Goal: Information Seeking & Learning: Learn about a topic

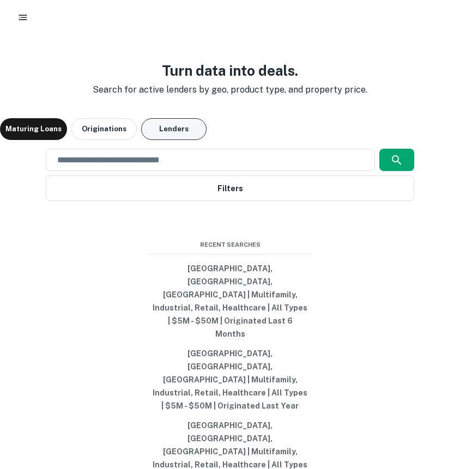
click at [163, 140] on button "Lenders" at bounding box center [173, 129] width 65 height 22
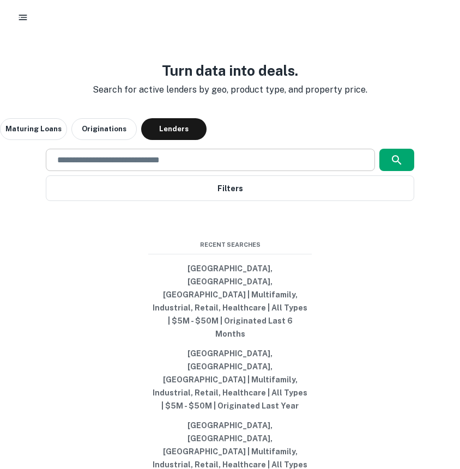
click at [180, 171] on div "​" at bounding box center [210, 160] width 328 height 22
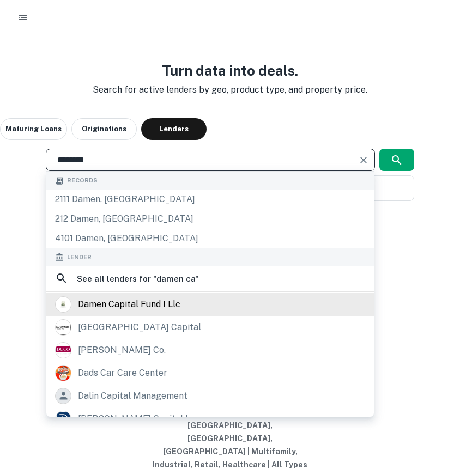
type input "********"
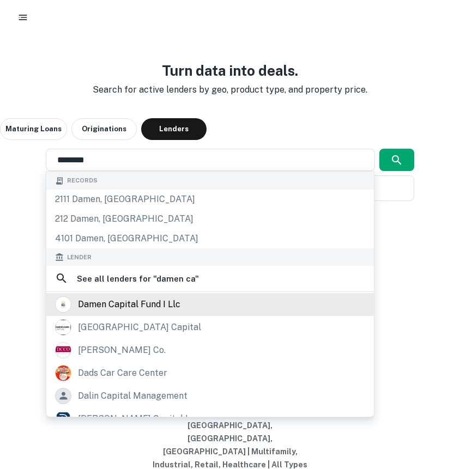
click at [134, 313] on div "damen capital fund i llc" at bounding box center [129, 304] width 102 height 16
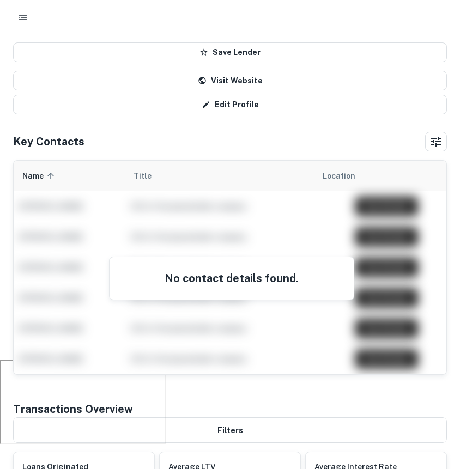
scroll to position [128, 0]
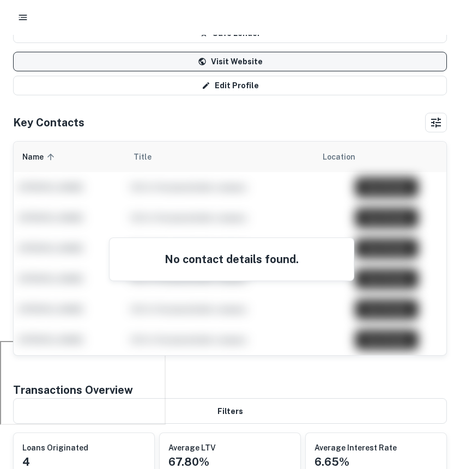
click at [210, 63] on link "Visit Website" at bounding box center [230, 62] width 434 height 20
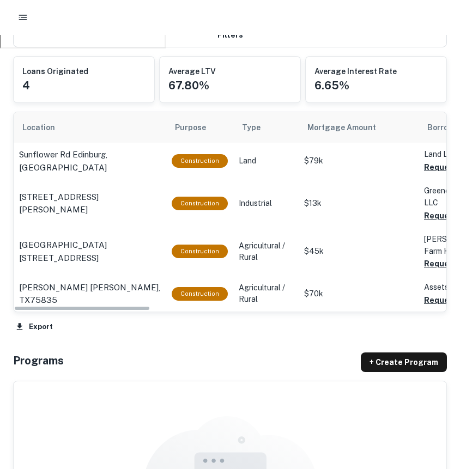
scroll to position [520, 0]
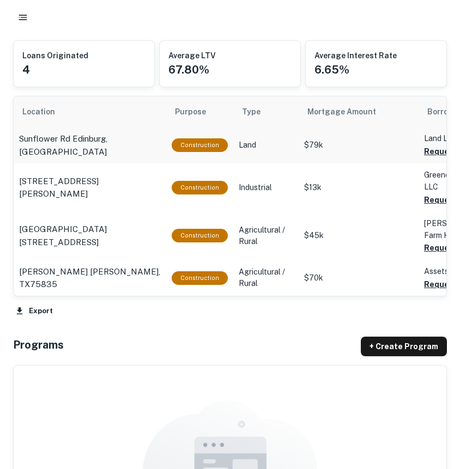
click at [59, 138] on td "Sunflower Rd Edinburg, TX" at bounding box center [90, 145] width 153 height 36
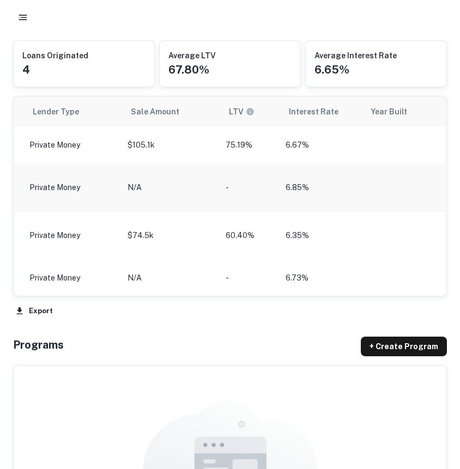
scroll to position [0, 0]
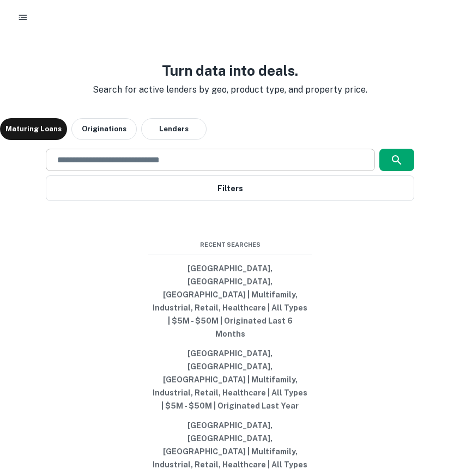
click at [98, 166] on input "text" at bounding box center [210, 160] width 319 height 13
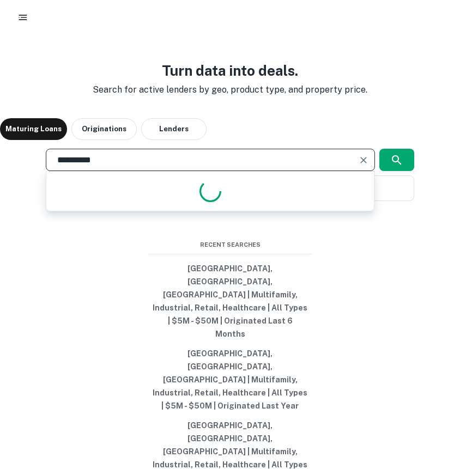
type input "*********"
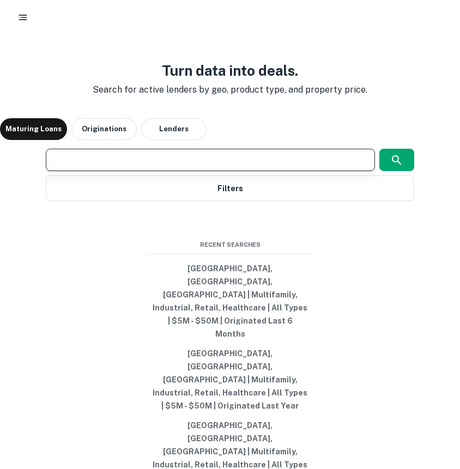
click at [113, 81] on h3 "Turn data into deals." at bounding box center [230, 70] width 292 height 21
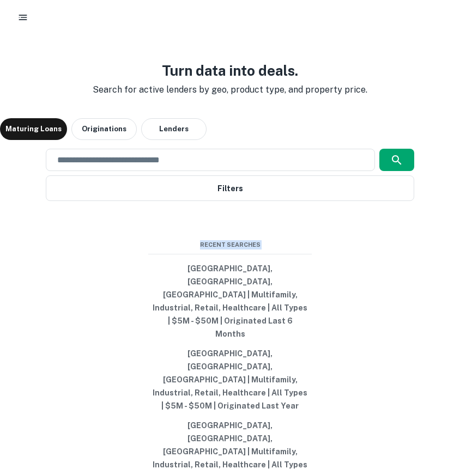
drag, startPoint x: 365, startPoint y: 454, endPoint x: 122, endPoint y: 299, distance: 288.0
click at [121, 298] on div "Turn data into deals. Search for active lenders by geo, product type, and prope…" at bounding box center [230, 273] width 460 height 469
drag, startPoint x: 82, startPoint y: 296, endPoint x: 457, endPoint y: 450, distance: 405.2
click at [457, 450] on div "Turn data into deals. Search for active lenders by geo, product type, and prope…" at bounding box center [230, 273] width 460 height 469
click at [334, 279] on div "Turn data into deals. Search for active lenders by geo, product type, and prope…" at bounding box center [230, 273] width 460 height 469
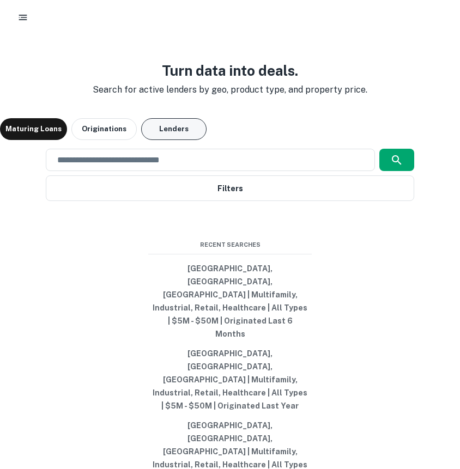
click at [162, 140] on button "Lenders" at bounding box center [173, 129] width 65 height 22
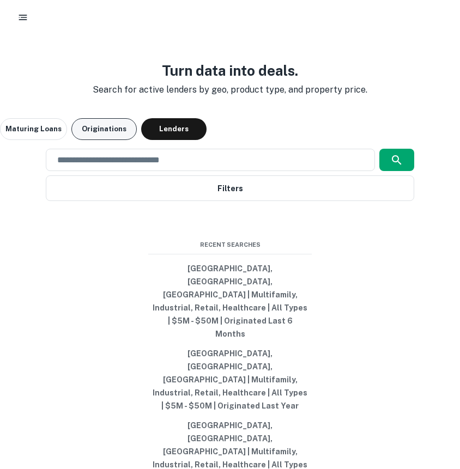
click at [89, 140] on button "Originations" at bounding box center [103, 129] width 65 height 22
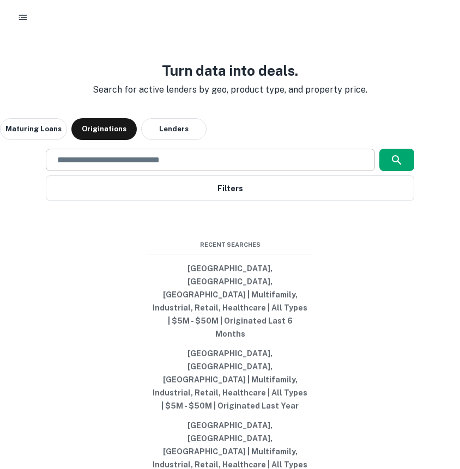
click at [143, 171] on div "​" at bounding box center [210, 160] width 328 height 22
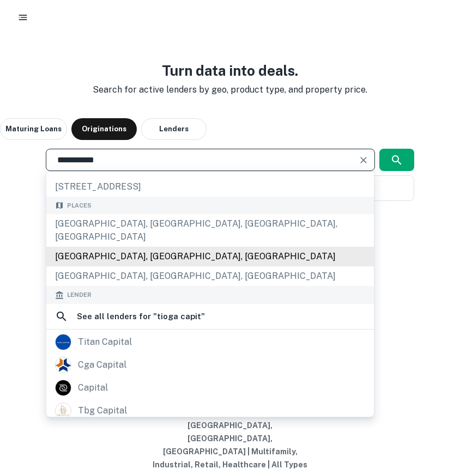
scroll to position [98, 0]
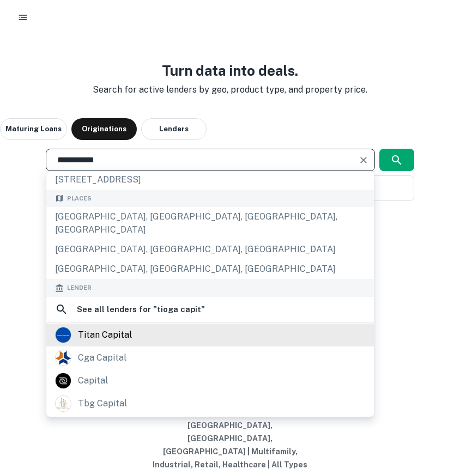
type input "**********"
click at [133, 343] on div "titan capital" at bounding box center [210, 335] width 310 height 16
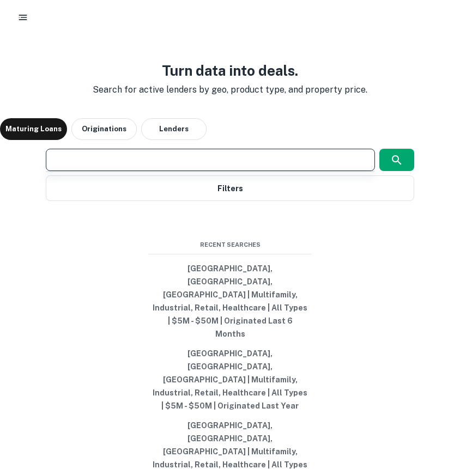
click at [121, 166] on input "text" at bounding box center [210, 160] width 319 height 13
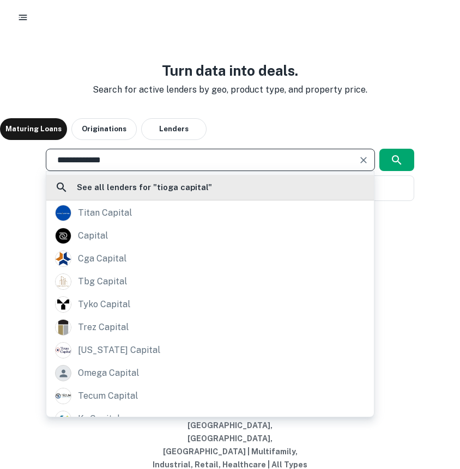
scroll to position [39, 0]
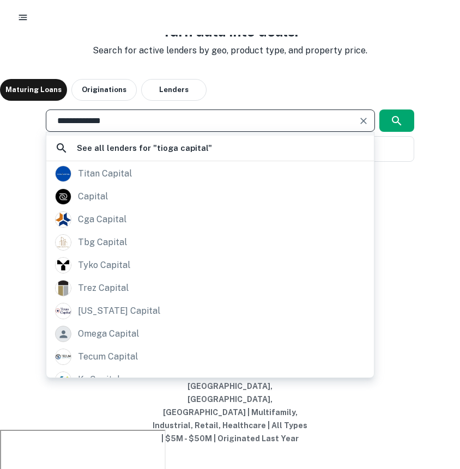
click at [129, 127] on input "**********" at bounding box center [202, 120] width 302 height 13
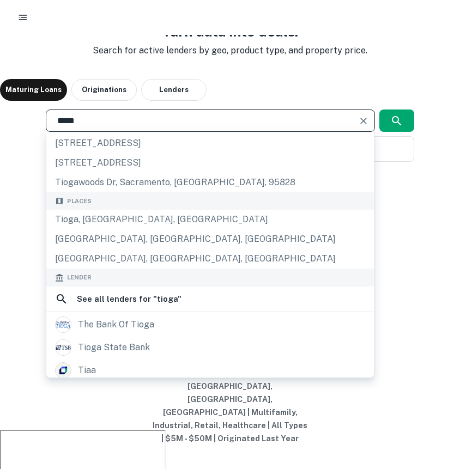
scroll to position [23, 0]
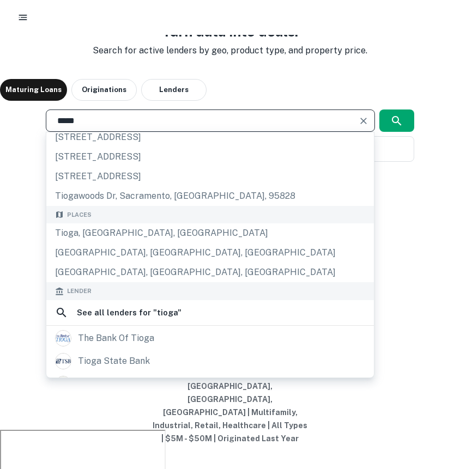
drag, startPoint x: 90, startPoint y: 172, endPoint x: 69, endPoint y: 170, distance: 21.8
click at [69, 127] on input "*****" at bounding box center [202, 120] width 302 height 13
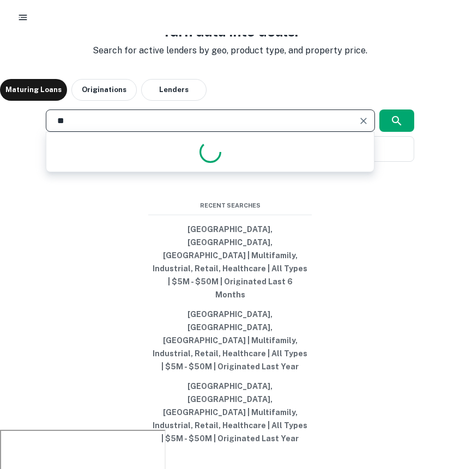
type input "*"
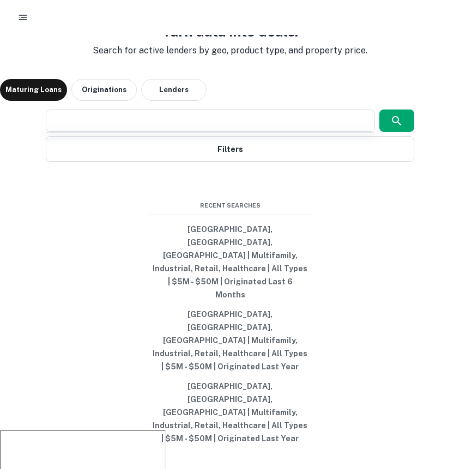
click at [180, 183] on div at bounding box center [210, 159] width 328 height 54
click at [159, 132] on div "​" at bounding box center [210, 120] width 328 height 22
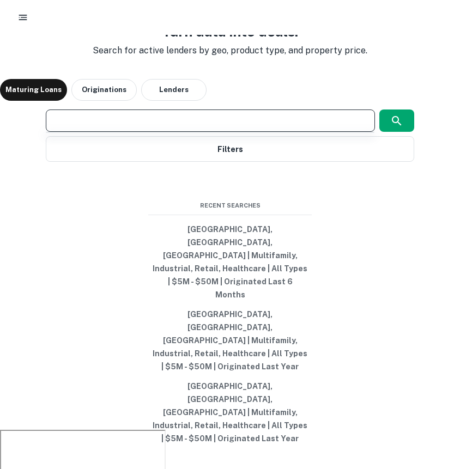
click at [173, 103] on div "Turn data into deals. Search for active lenders by geo, product type, and prope…" at bounding box center [230, 234] width 460 height 469
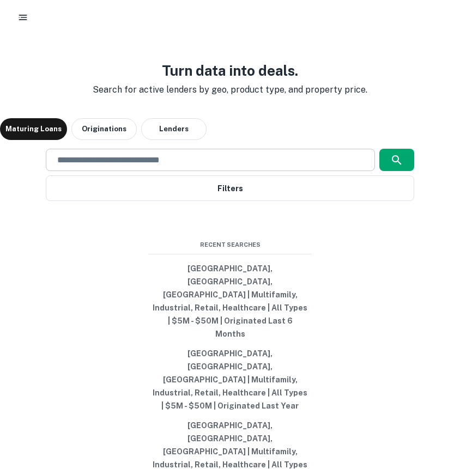
drag, startPoint x: 99, startPoint y: 198, endPoint x: 94, endPoint y: 199, distance: 5.6
click at [99, 171] on div "​" at bounding box center [210, 160] width 328 height 22
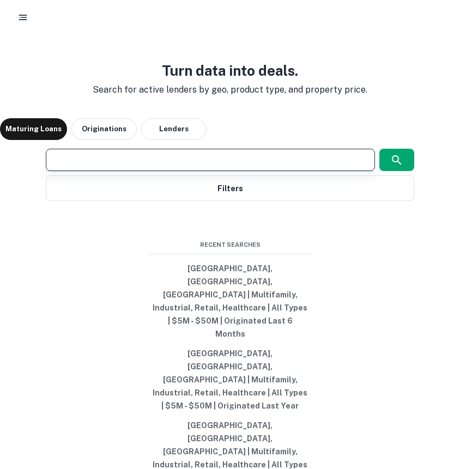
click at [53, 63] on div "Turn data into deals. Search for active lenders by geo, product type, and prope…" at bounding box center [230, 273] width 460 height 469
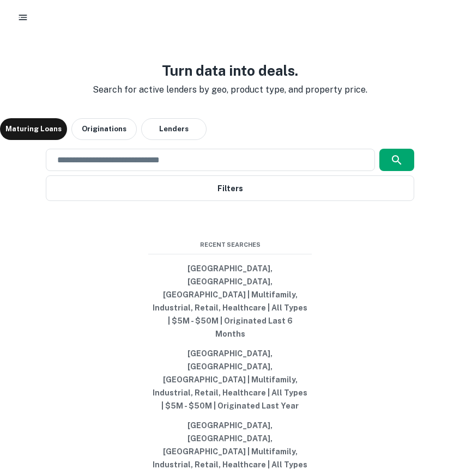
click at [87, 119] on div "Turn data into deals. Search for active lenders by geo, product type, and prope…" at bounding box center [230, 273] width 460 height 469
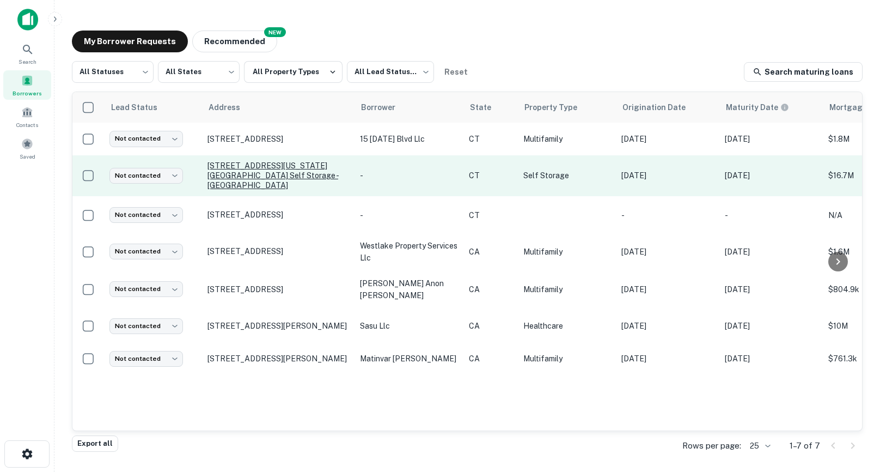
click at [243, 167] on p "587 Connecticut Avenue Secure self storage - norwalk Norwalk, CT06854" at bounding box center [279, 176] width 142 height 30
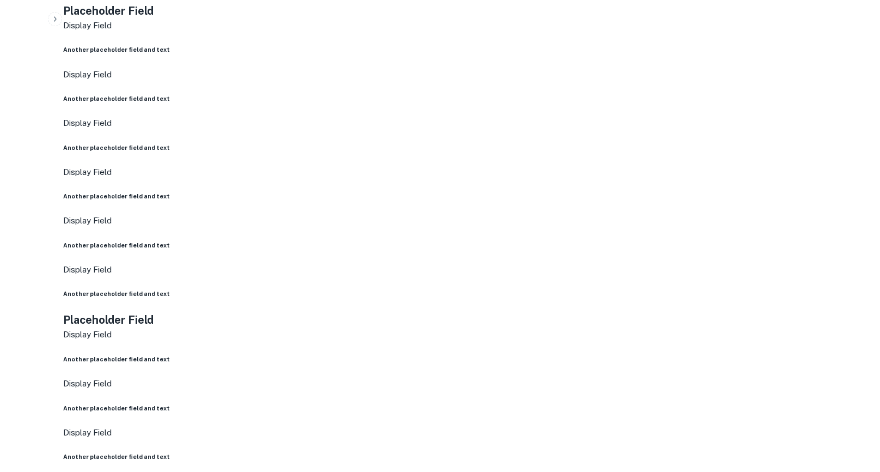
scroll to position [585, 0]
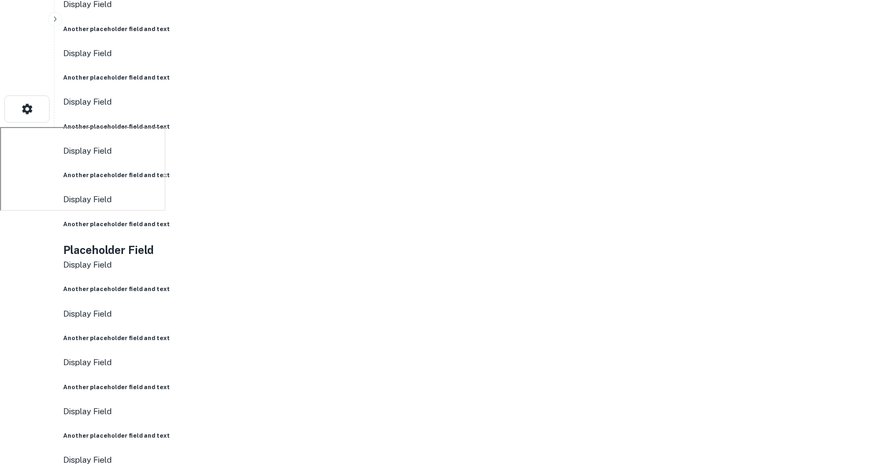
scroll to position [0, 0]
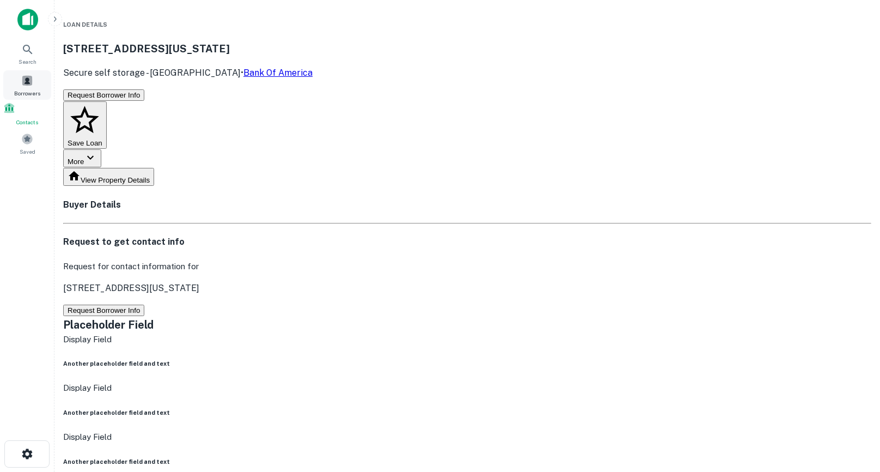
click at [26, 88] on div "Borrowers" at bounding box center [27, 84] width 48 height 29
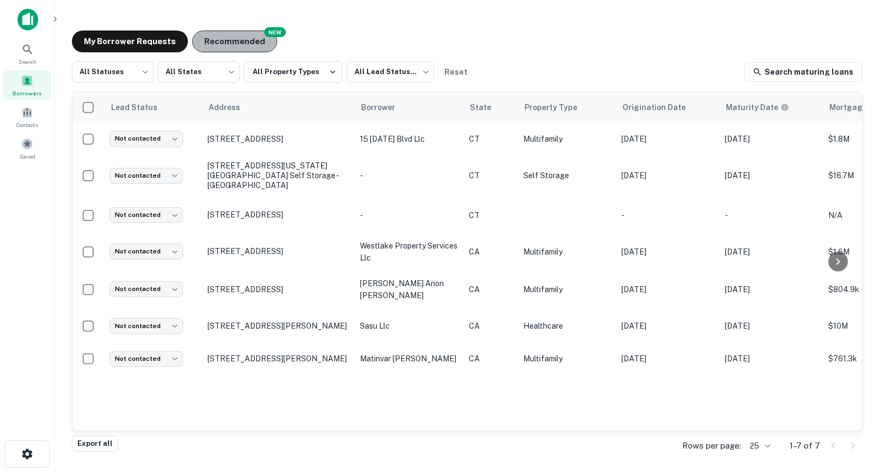
click at [239, 48] on button "Recommended" at bounding box center [234, 42] width 85 height 22
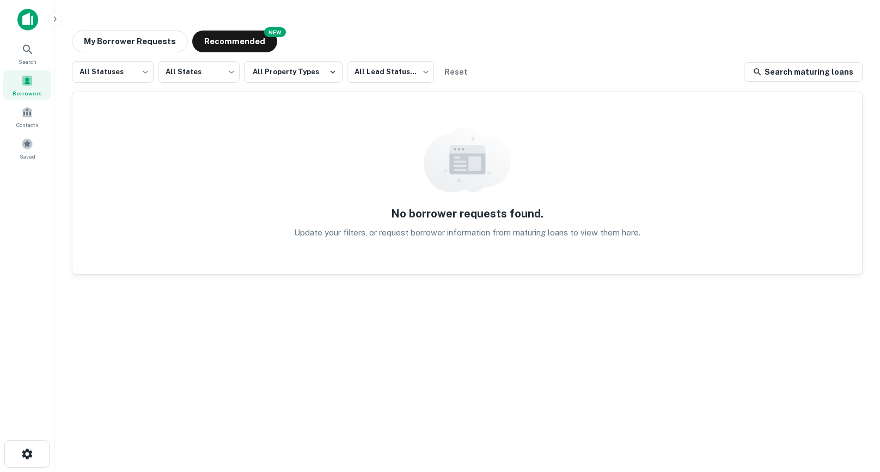
click at [148, 114] on div "No borrower requests found. Update your filters, or request borrower informatio…" at bounding box center [467, 183] width 790 height 182
click at [430, 195] on div "No borrower requests found. Update your filters, or request borrower informatio…" at bounding box center [467, 183] width 790 height 182
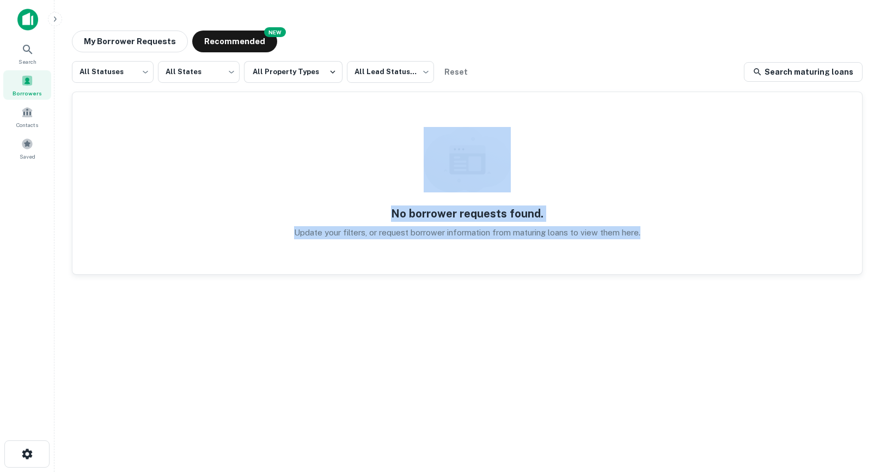
drag, startPoint x: 794, startPoint y: 252, endPoint x: 464, endPoint y: 150, distance: 345.4
click at [464, 150] on div "No borrower requests found. Update your filters, or request borrower informatio…" at bounding box center [467, 183] width 790 height 182
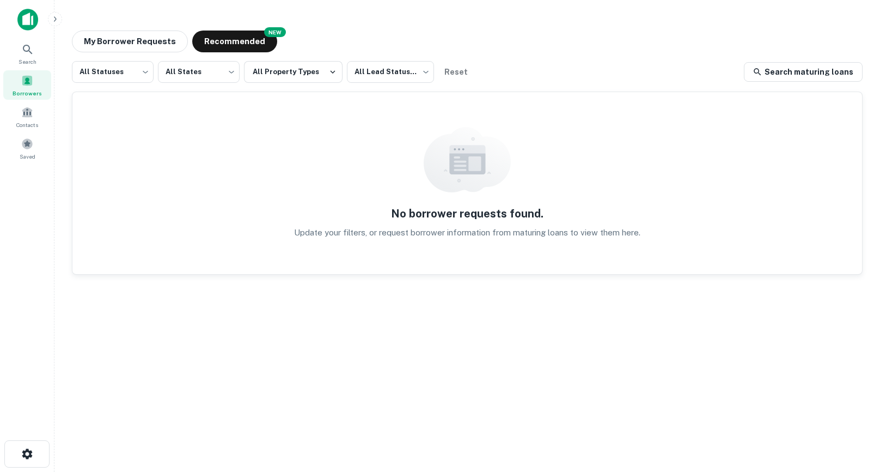
click at [639, 170] on div "No borrower requests found. Update your filters, or request borrower informatio…" at bounding box center [467, 183] width 790 height 182
click at [29, 58] on span "Search" at bounding box center [28, 61] width 18 height 9
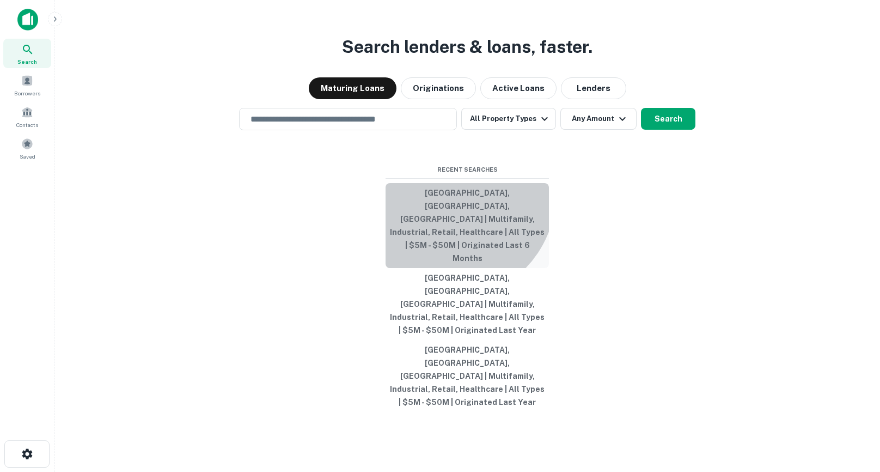
click at [448, 239] on button "[GEOGRAPHIC_DATA], [GEOGRAPHIC_DATA], [GEOGRAPHIC_DATA] | Multifamily, Industri…" at bounding box center [467, 225] width 163 height 85
type input "**********"
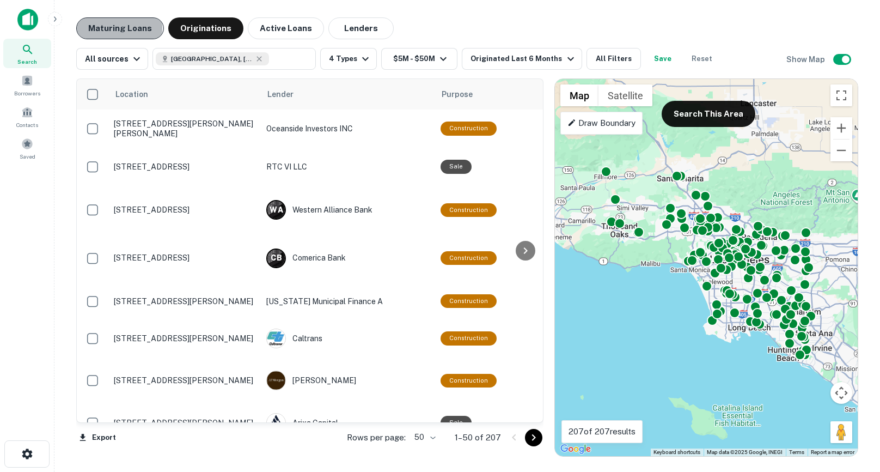
click at [114, 28] on button "Maturing Loans" at bounding box center [120, 28] width 88 height 22
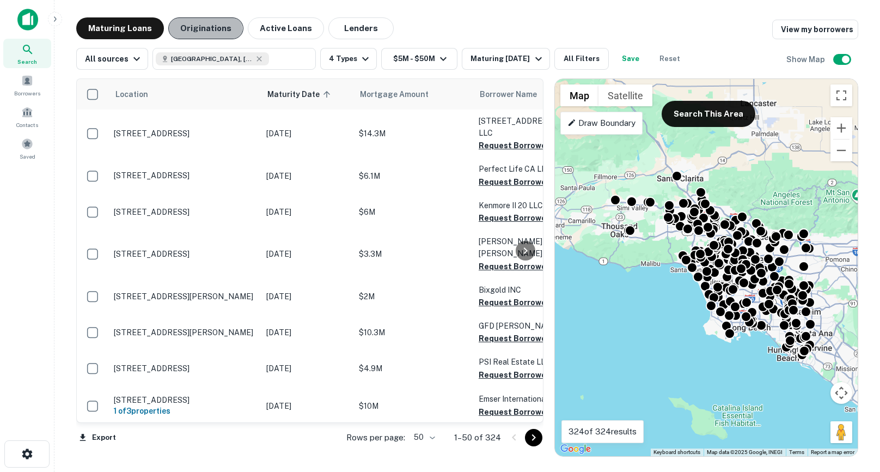
click at [198, 31] on button "Originations" at bounding box center [205, 28] width 75 height 22
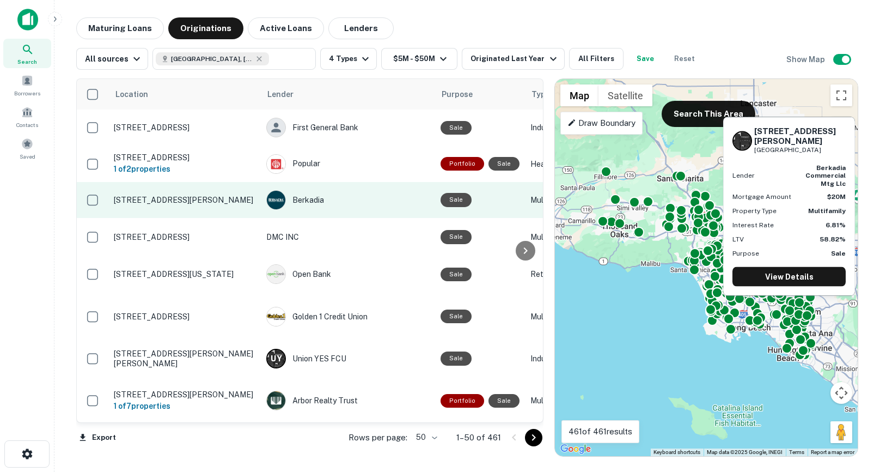
click at [147, 202] on p "[STREET_ADDRESS][PERSON_NAME]" at bounding box center [185, 200] width 142 height 10
